Goal: Information Seeking & Learning: Learn about a topic

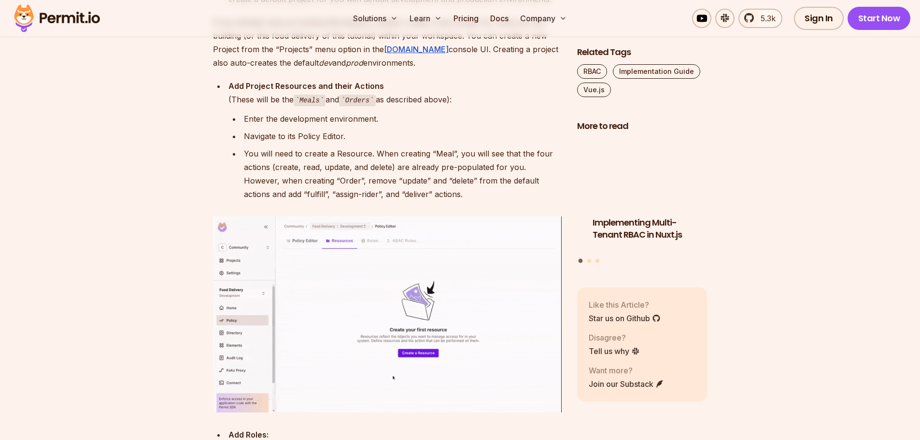
scroll to position [3332, 0]
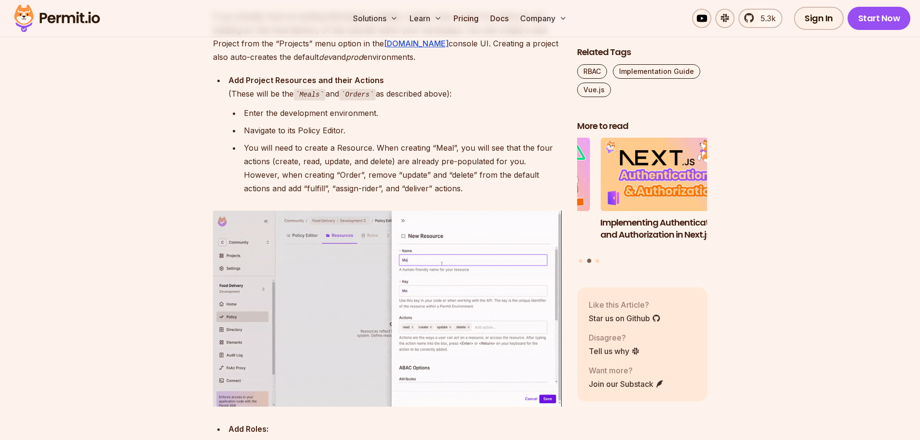
drag, startPoint x: 460, startPoint y: 149, endPoint x: 473, endPoint y: 154, distance: 14.4
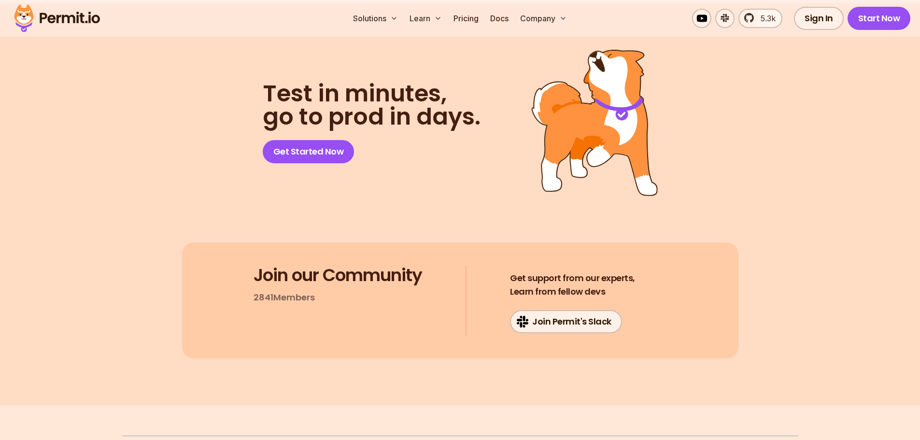
scroll to position [7001, 0]
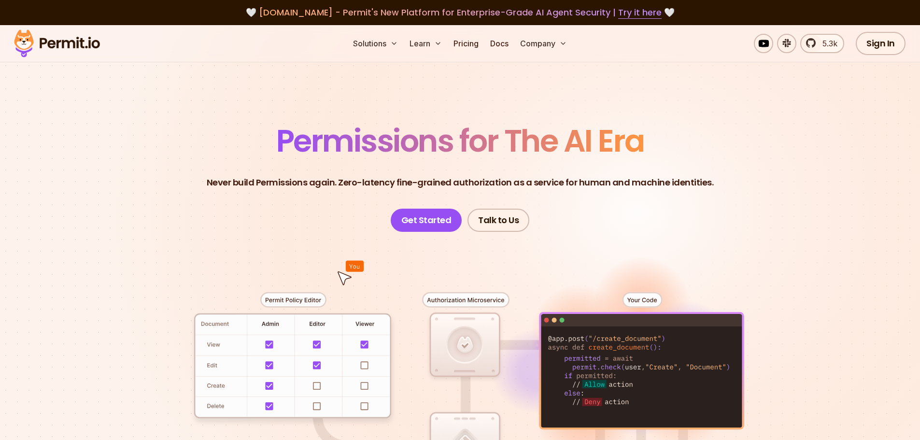
scroll to position [193, 0]
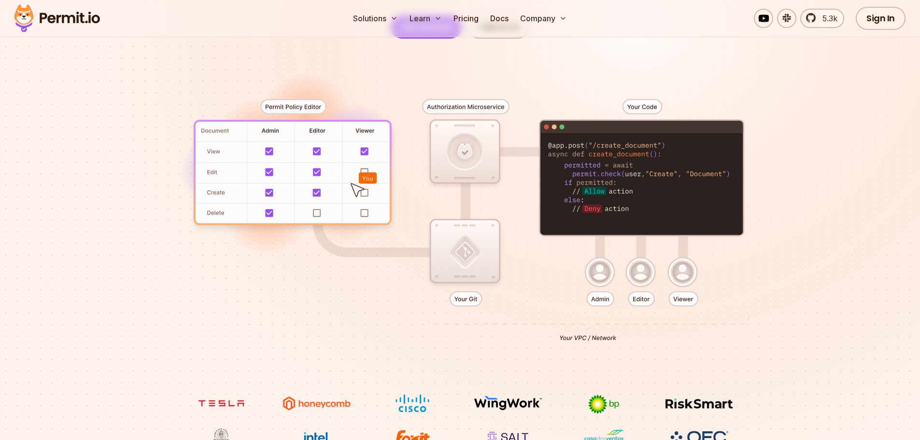
click at [315, 195] on div at bounding box center [460, 216] width 676 height 355
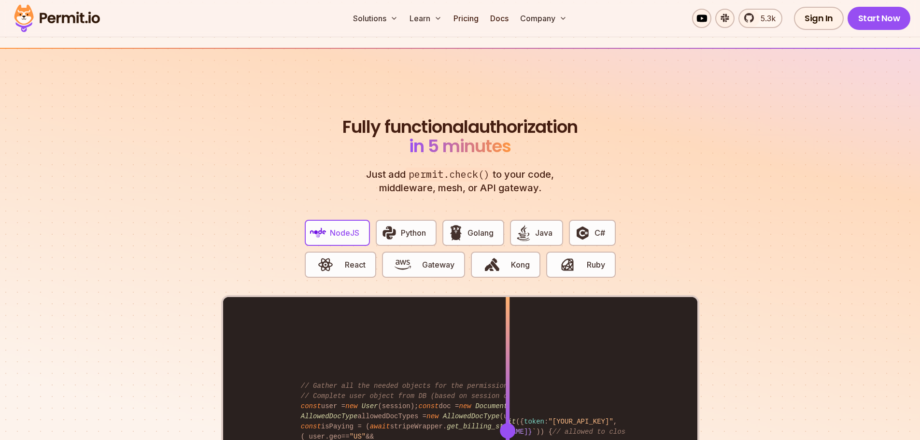
scroll to position [1883, 0]
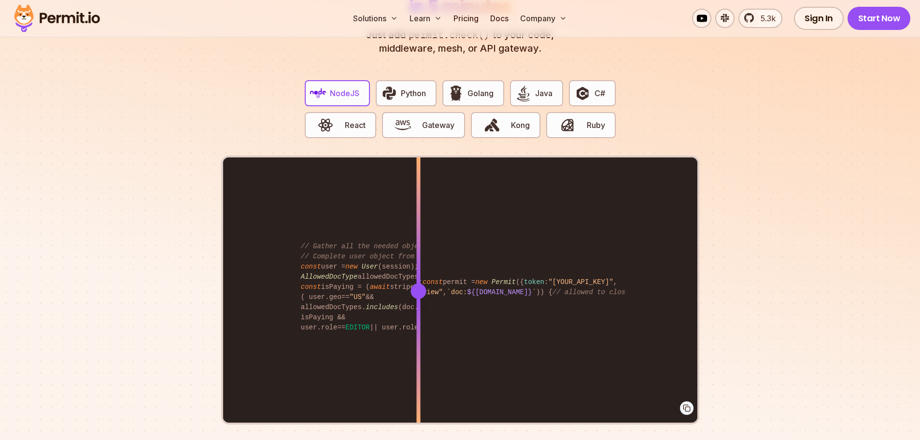
click at [418, 243] on div "import { Permit } from "permitio" ; const permit = new Permit ({ token : "[YOUR…" at bounding box center [460, 290] width 474 height 267
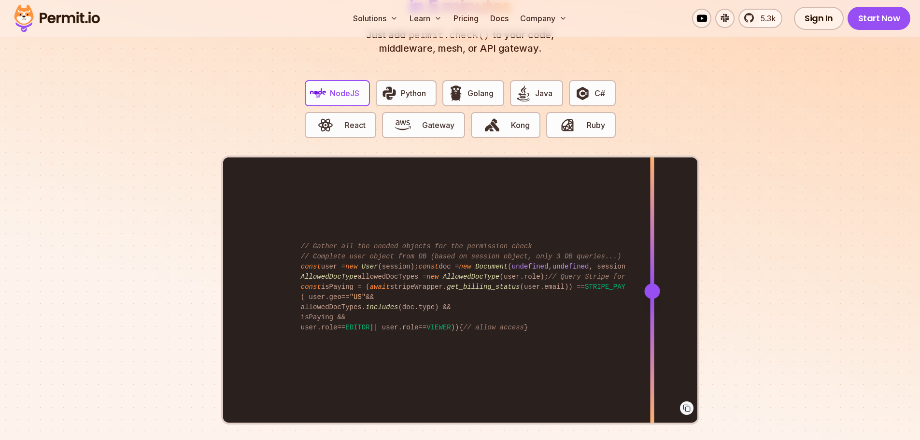
drag, startPoint x: 418, startPoint y: 243, endPoint x: 652, endPoint y: 240, distance: 234.2
click at [652, 240] on div at bounding box center [652, 223] width 4 height 133
click at [334, 117] on span "button" at bounding box center [326, 125] width 32 height 16
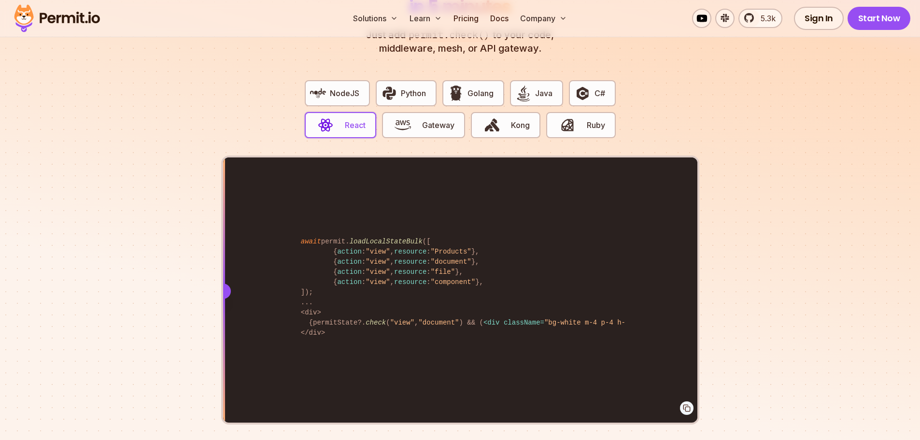
drag, startPoint x: 507, startPoint y: 194, endPoint x: 65, endPoint y: 186, distance: 442.3
click at [60, 186] on section "Fully functional authorization in 5 minutes Just add permit.check() to your cod…" at bounding box center [460, 209] width 920 height 603
click at [335, 87] on span "NodeJS" at bounding box center [344, 93] width 29 height 12
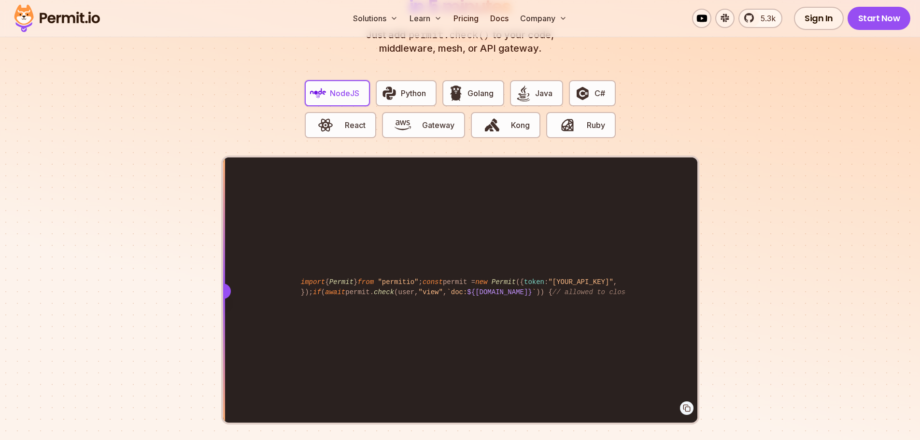
drag, startPoint x: 507, startPoint y: 225, endPoint x: 368, endPoint y: 223, distance: 139.6
click at [120, 223] on section "Fully functional authorization in 5 minutes Just add permit.check() to your cod…" at bounding box center [460, 209] width 920 height 603
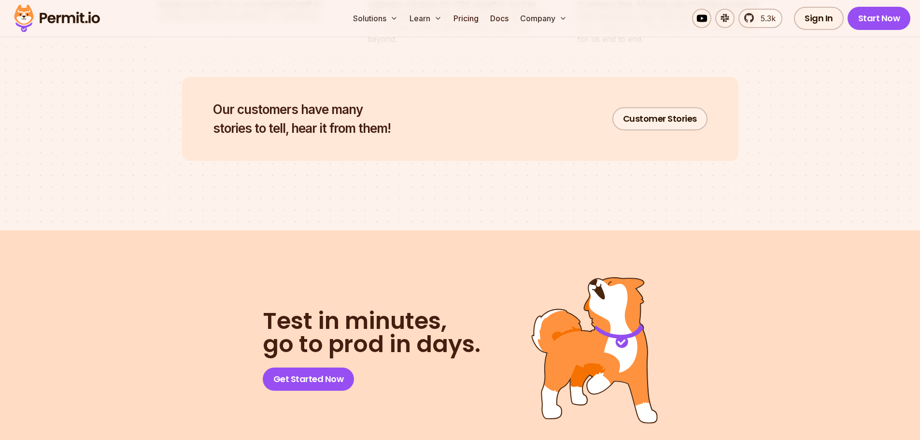
scroll to position [4973, 0]
